Goal: Check status: Check status

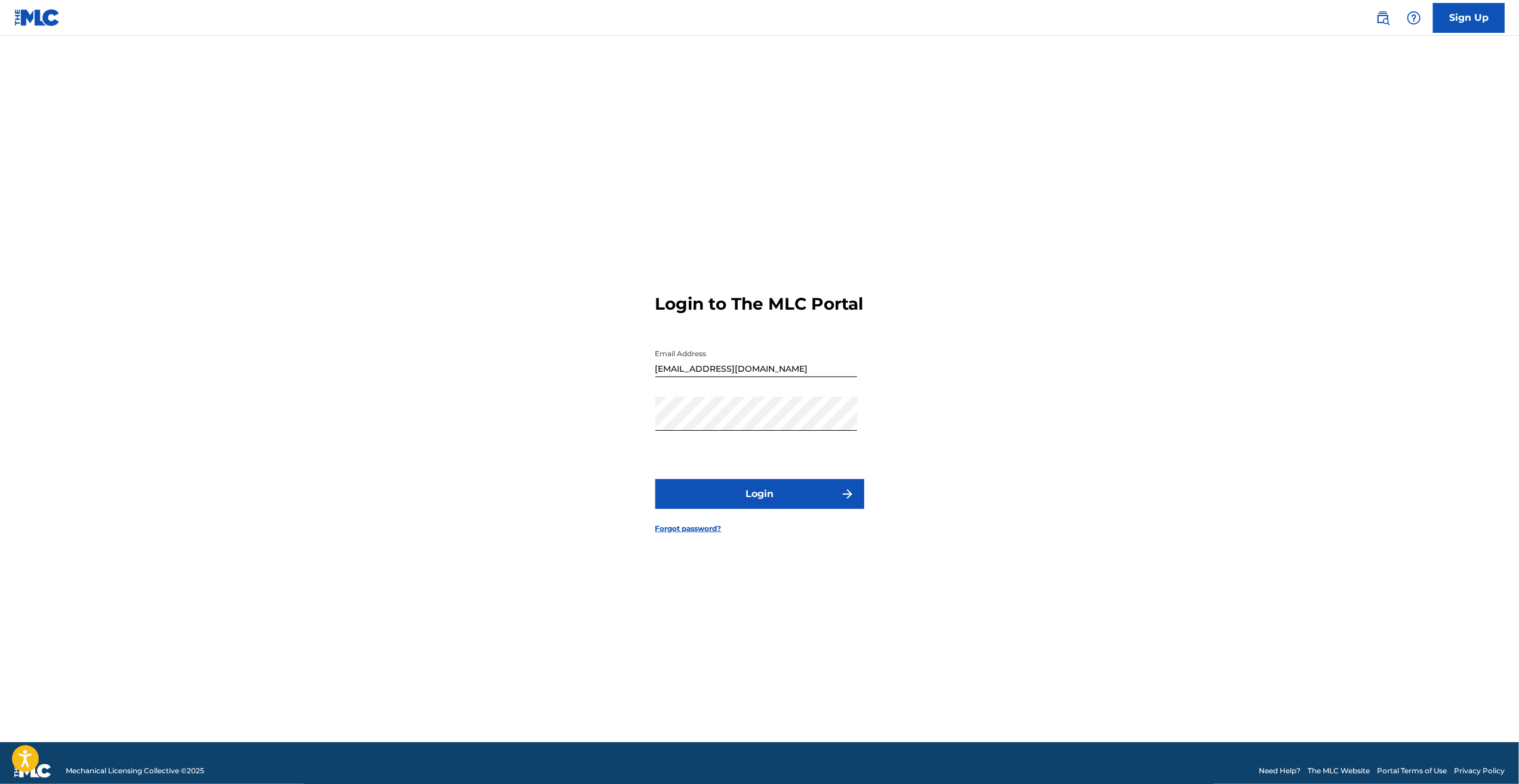
click at [802, 490] on button "Login" at bounding box center [760, 494] width 209 height 30
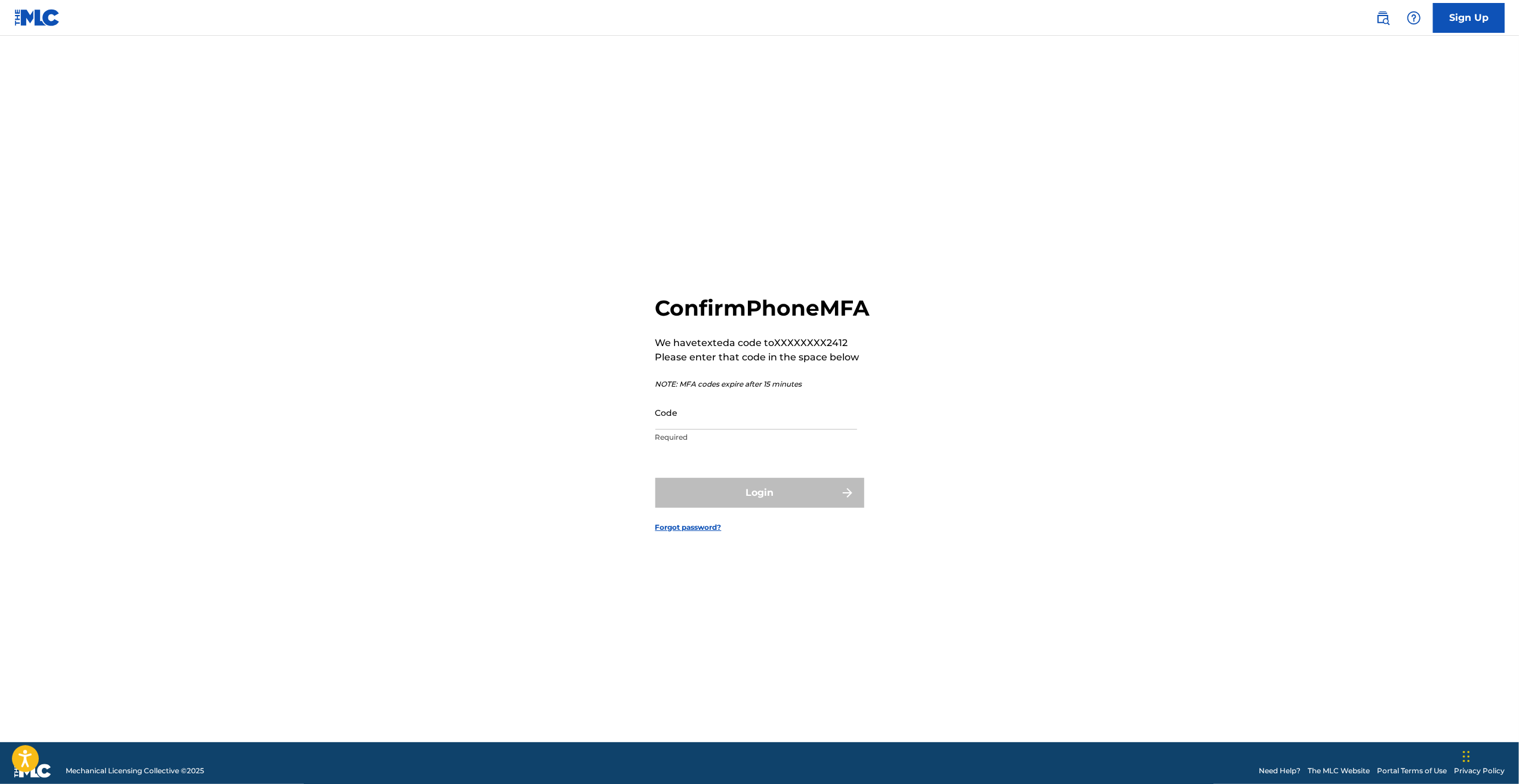
click at [770, 443] on div "Code Required" at bounding box center [757, 422] width 202 height 53
click at [757, 422] on input "Code" at bounding box center [757, 412] width 202 height 34
click at [739, 420] on input "Code" at bounding box center [757, 412] width 202 height 34
type input "004536"
click at [693, 507] on button "Login" at bounding box center [760, 493] width 209 height 30
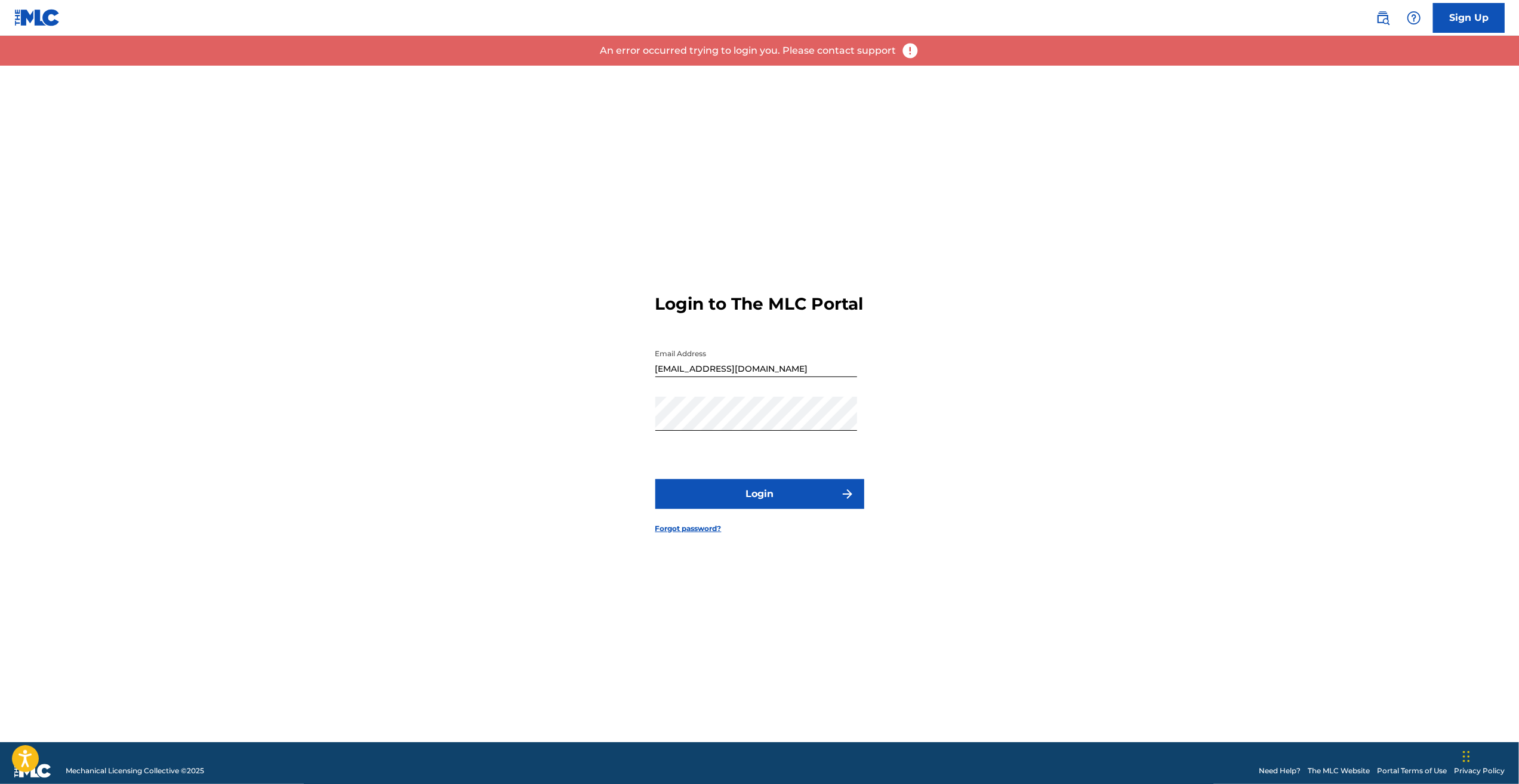
click at [579, 430] on div "Login to The MLC Portal Email Address [EMAIL_ADDRESS][DOMAIN_NAME] Password Log…" at bounding box center [759, 404] width 836 height 676
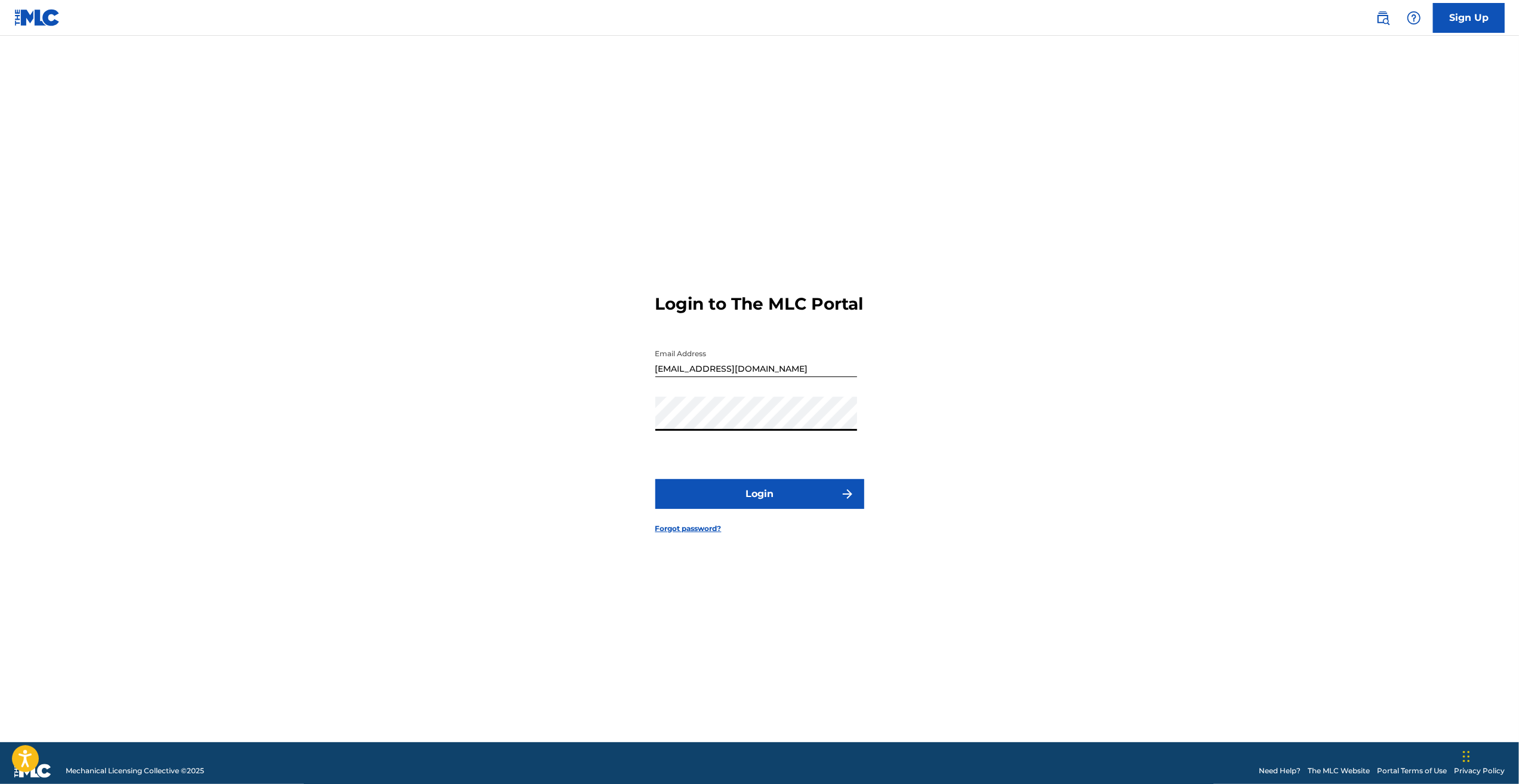
click at [717, 507] on button "Login" at bounding box center [760, 494] width 209 height 30
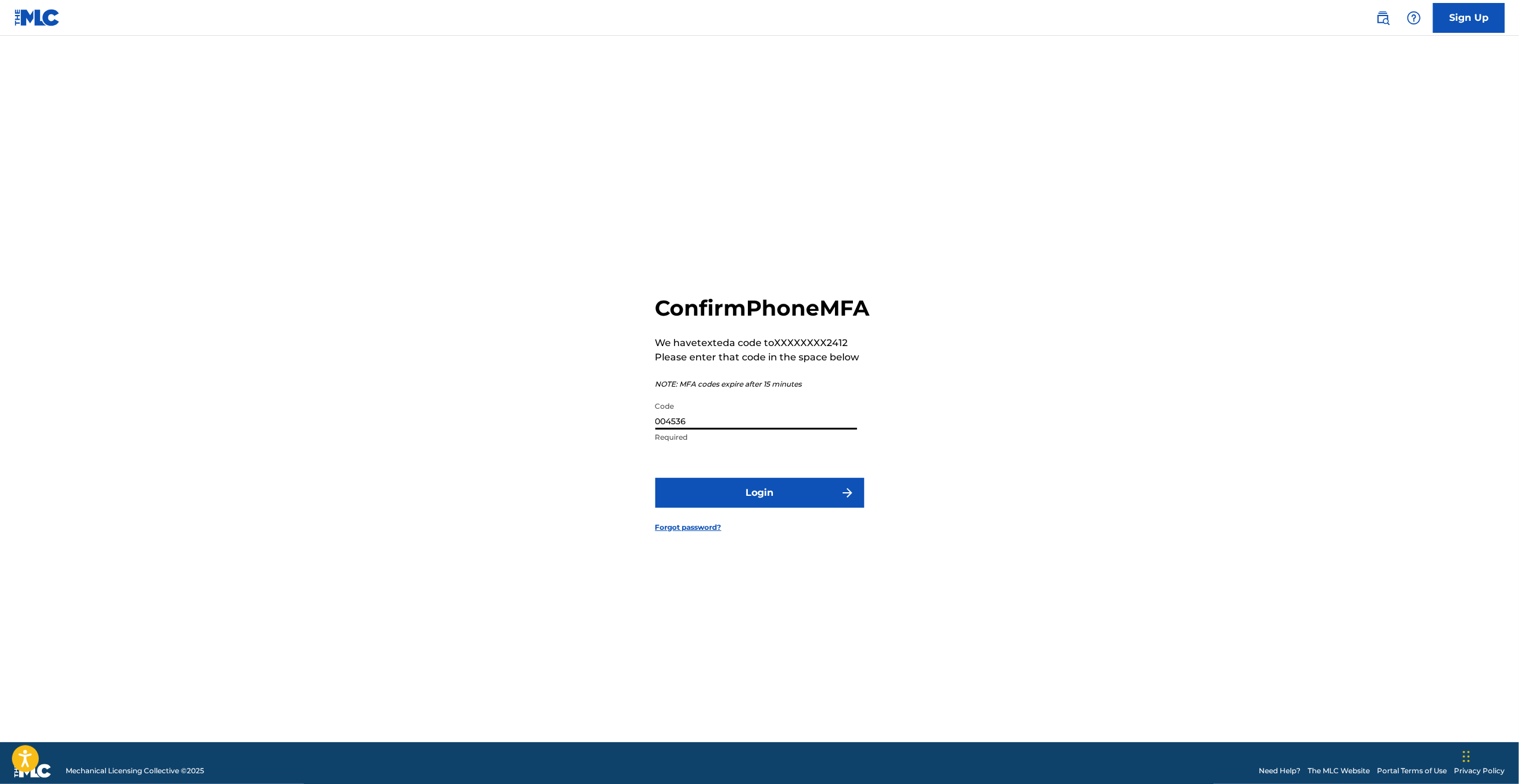
click at [739, 430] on input "004536" at bounding box center [757, 412] width 202 height 34
type input "044536"
click at [732, 501] on button "Login" at bounding box center [760, 493] width 209 height 30
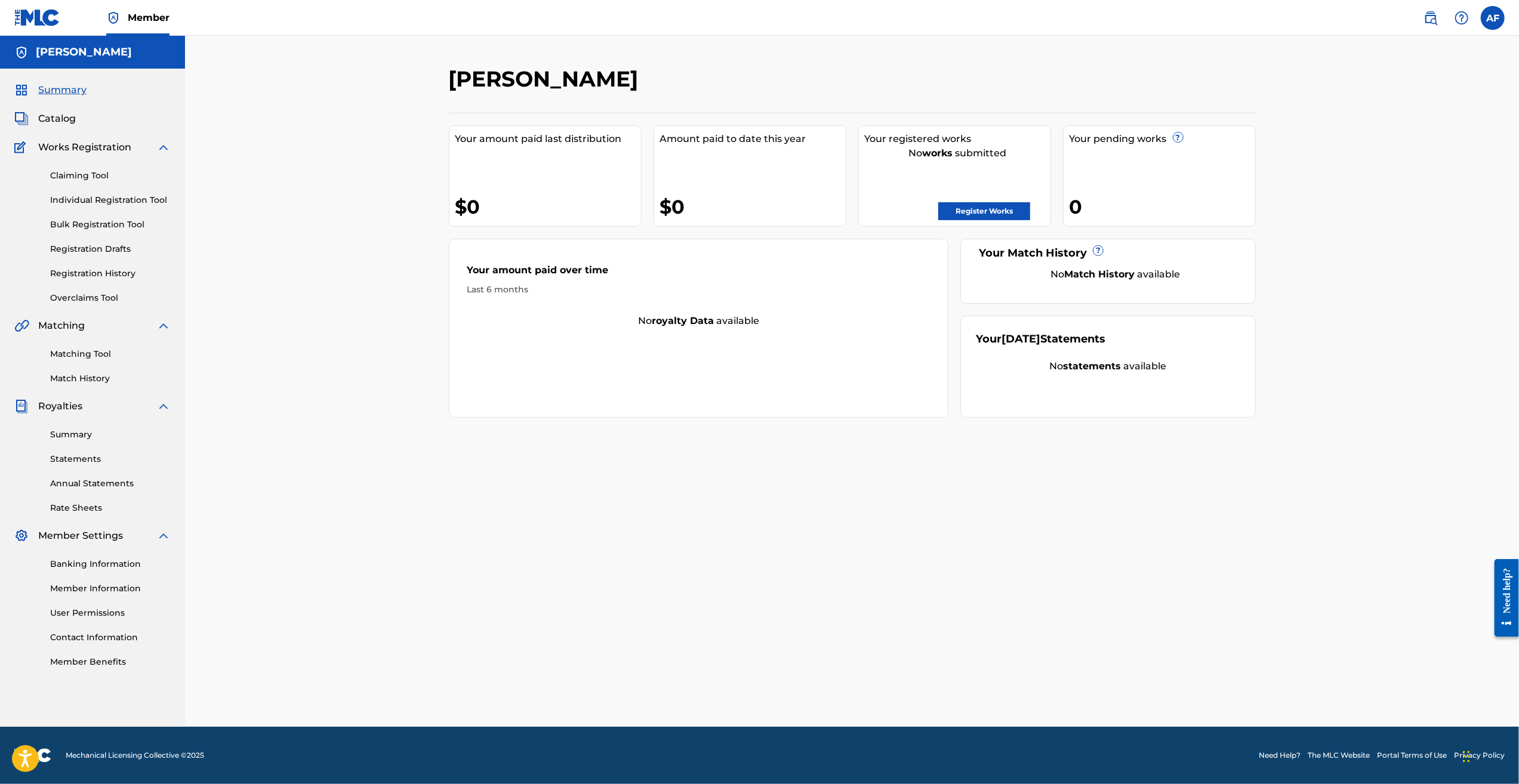
drag, startPoint x: 275, startPoint y: 357, endPoint x: 258, endPoint y: 359, distance: 17.1
click at [275, 357] on div "[PERSON_NAME] Your amount paid last distribution $0 Amount paid to date this ye…" at bounding box center [852, 382] width 1334 height 691
click at [108, 271] on link "Registration History" at bounding box center [110, 273] width 120 height 13
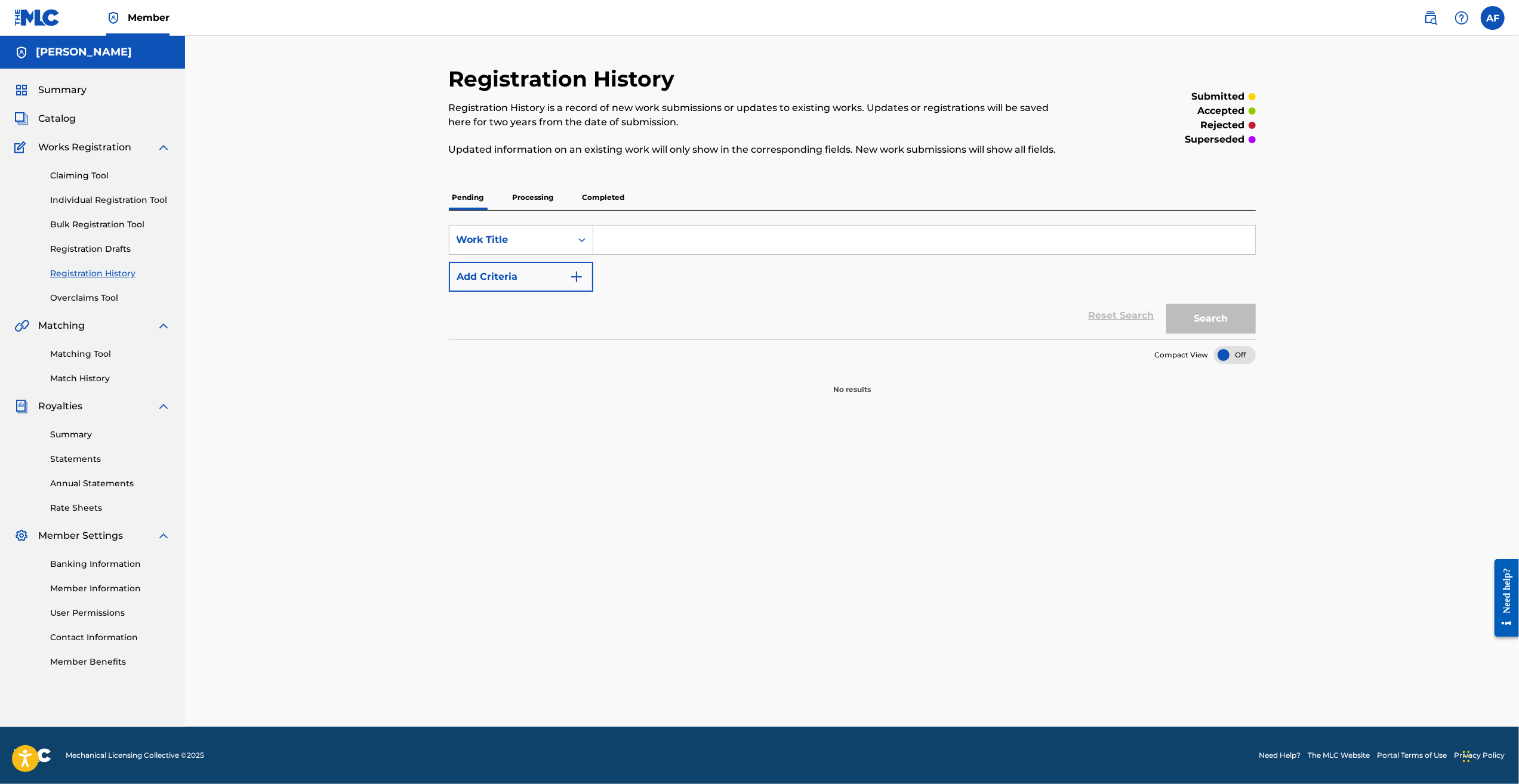
click at [529, 196] on p "Processing" at bounding box center [534, 198] width 48 height 25
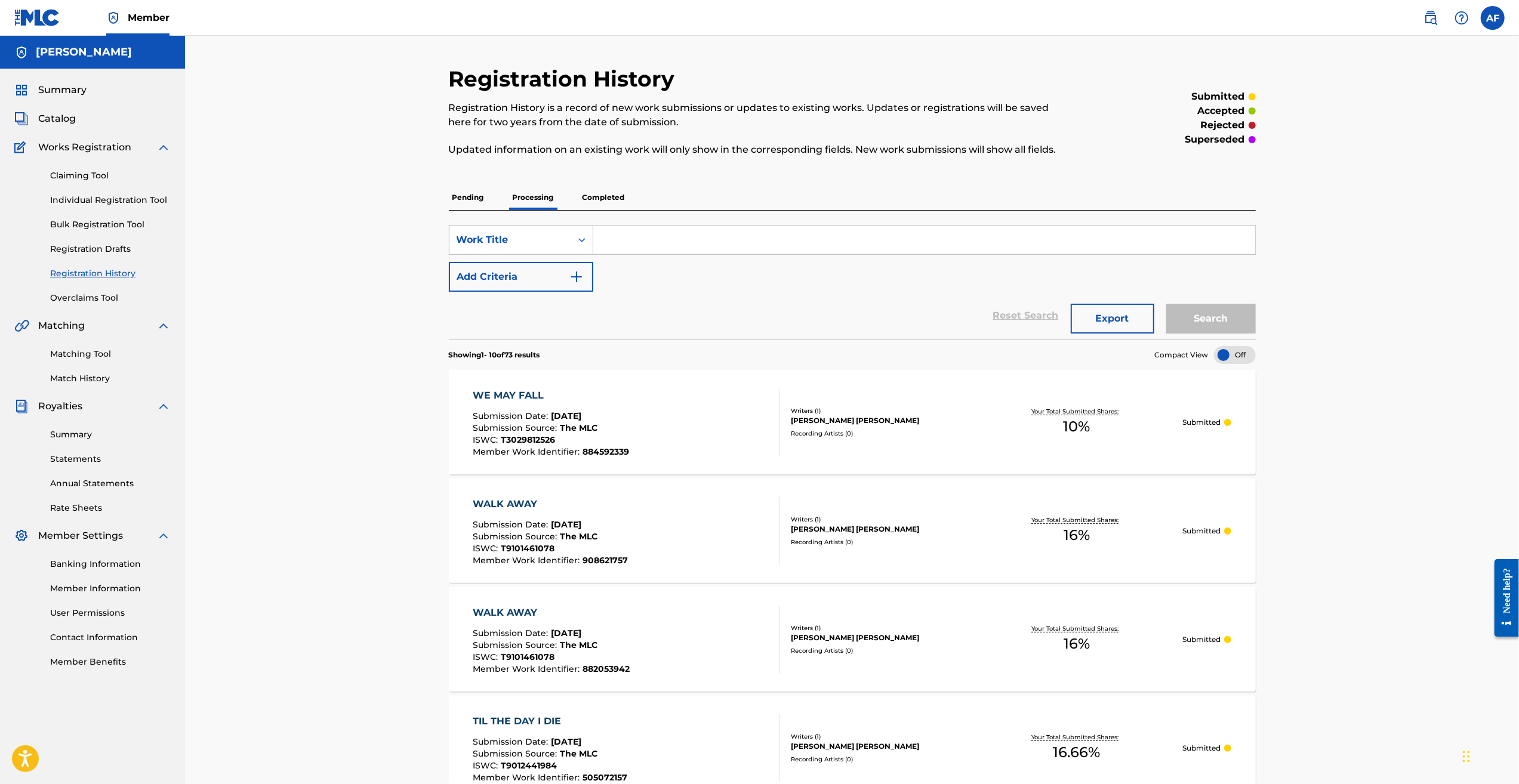
click at [589, 197] on p "Completed" at bounding box center [603, 198] width 49 height 25
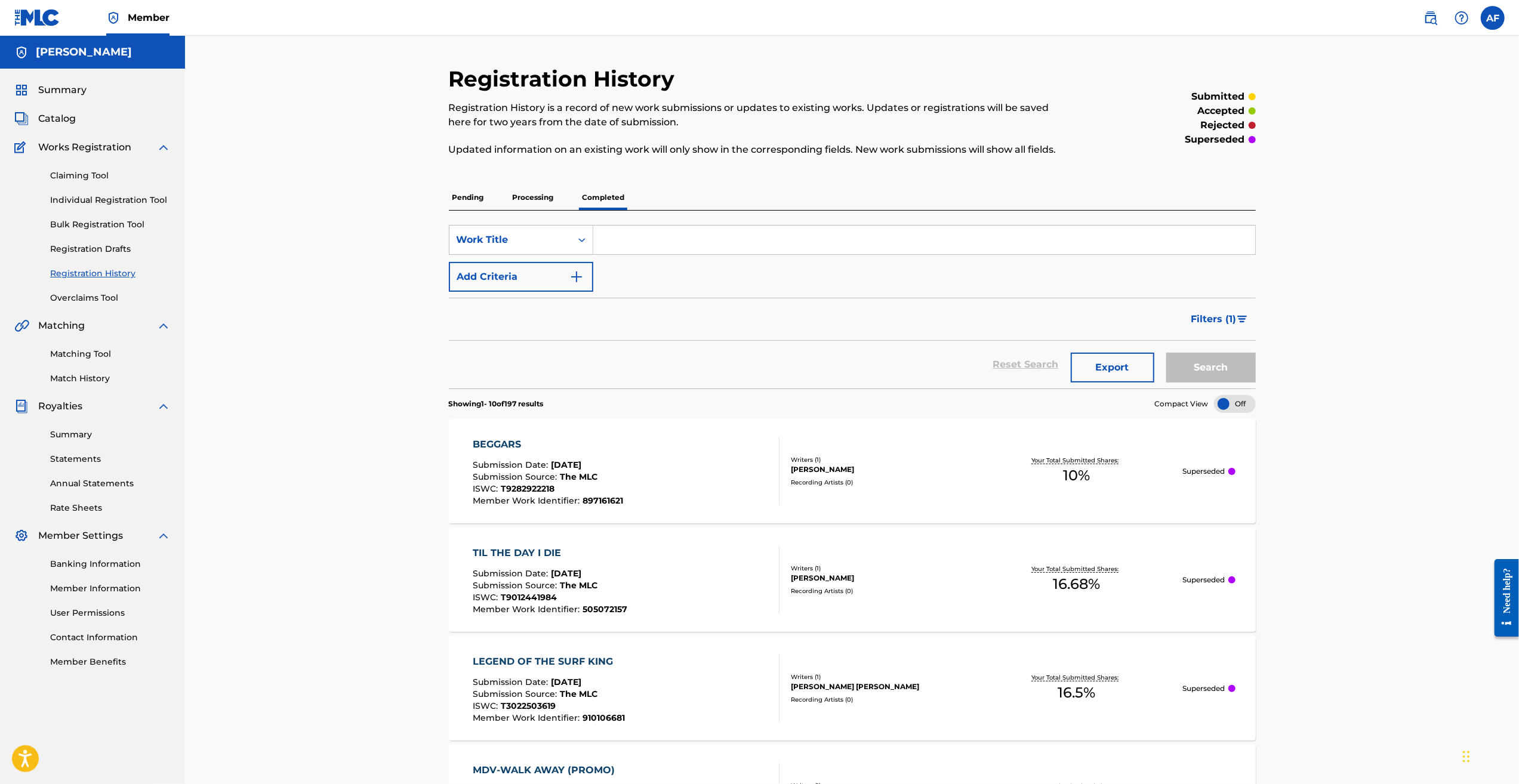
click at [532, 200] on p "Processing" at bounding box center [534, 198] width 48 height 25
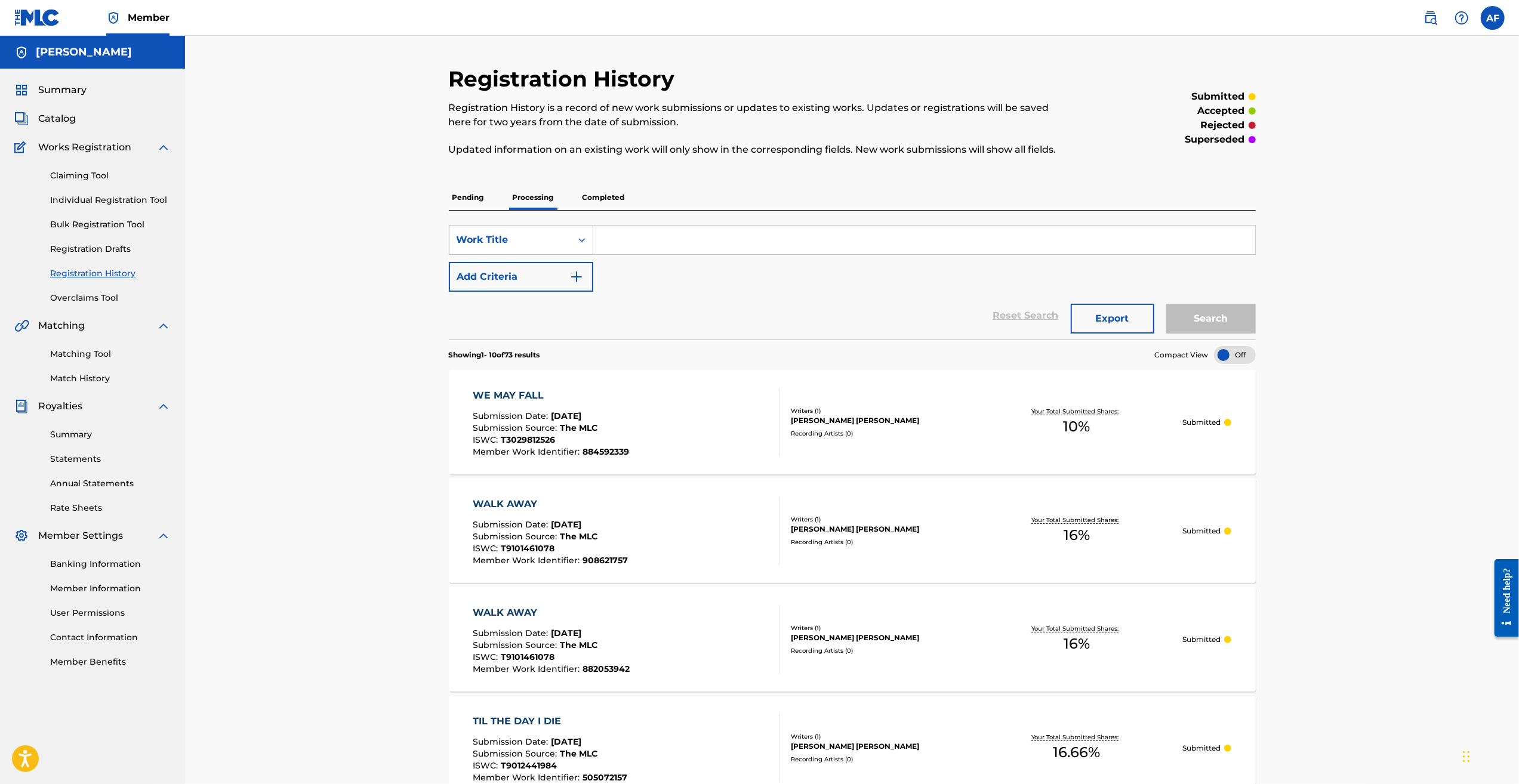
click at [323, 380] on div "Registration History Registration History is a record of new work submissions o…" at bounding box center [852, 784] width 1334 height 1496
click at [336, 493] on div "Registration History Registration History is a record of new work submissions o…" at bounding box center [852, 784] width 1334 height 1496
